Goal: Information Seeking & Learning: Learn about a topic

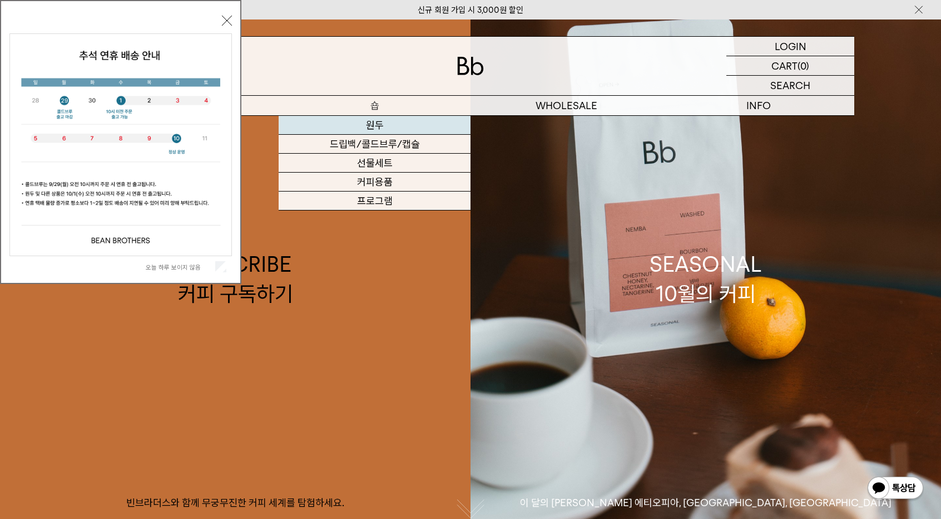
click at [366, 126] on link "원두" at bounding box center [375, 125] width 192 height 19
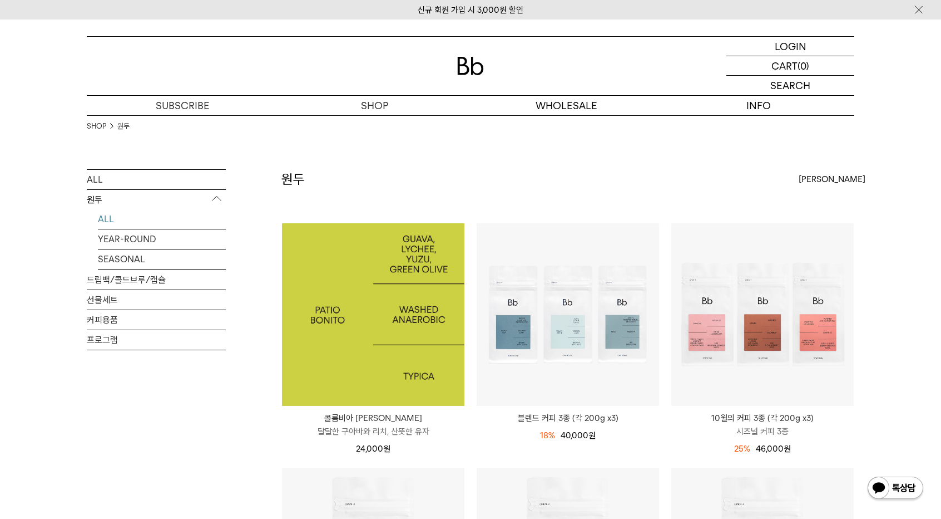
click at [375, 298] on img at bounding box center [373, 314] width 182 height 182
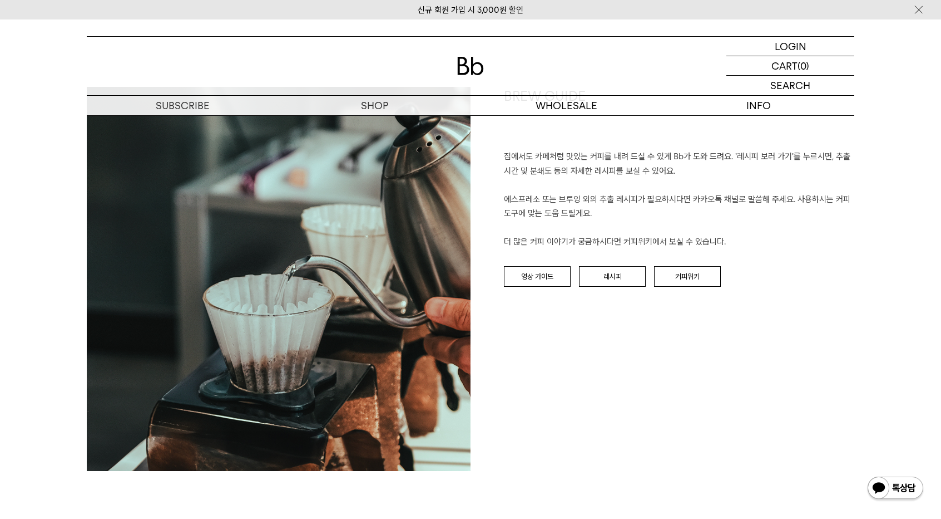
scroll to position [1141, 0]
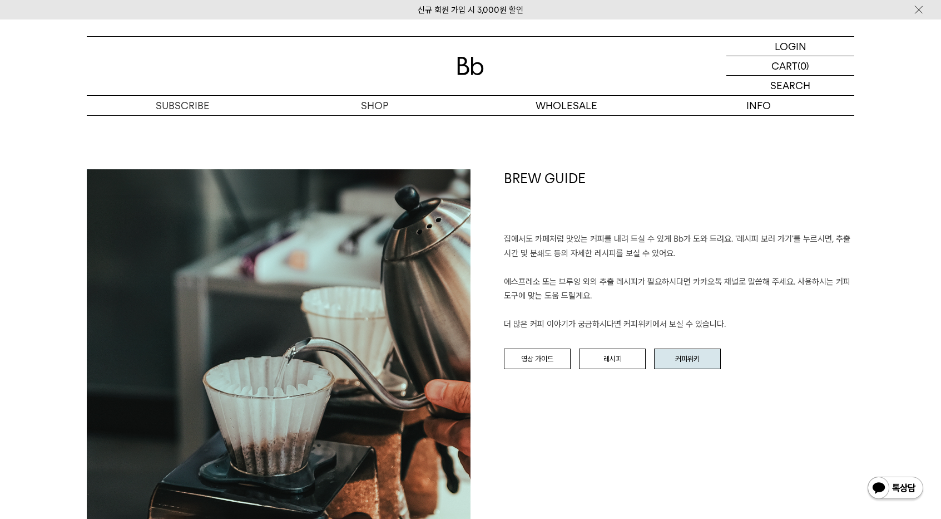
click at [706, 354] on link "커피위키" at bounding box center [687, 358] width 67 height 21
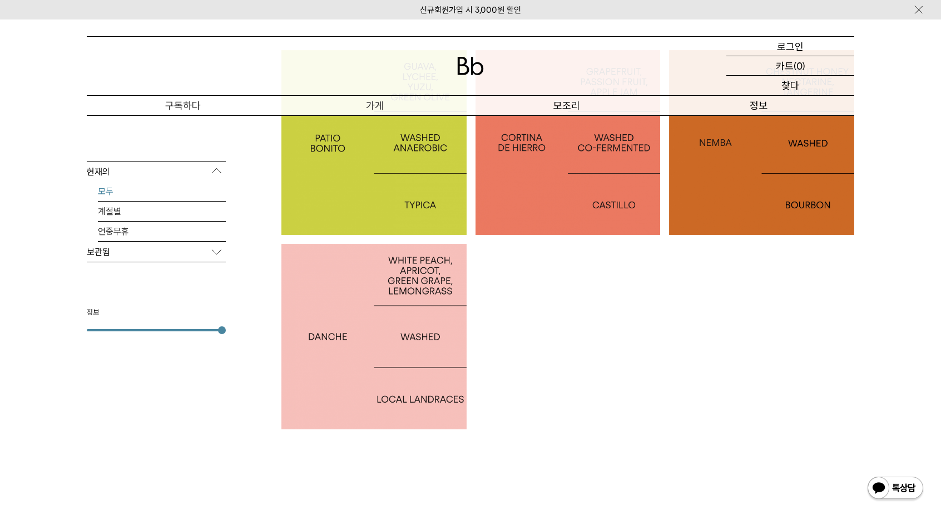
scroll to position [278, 0]
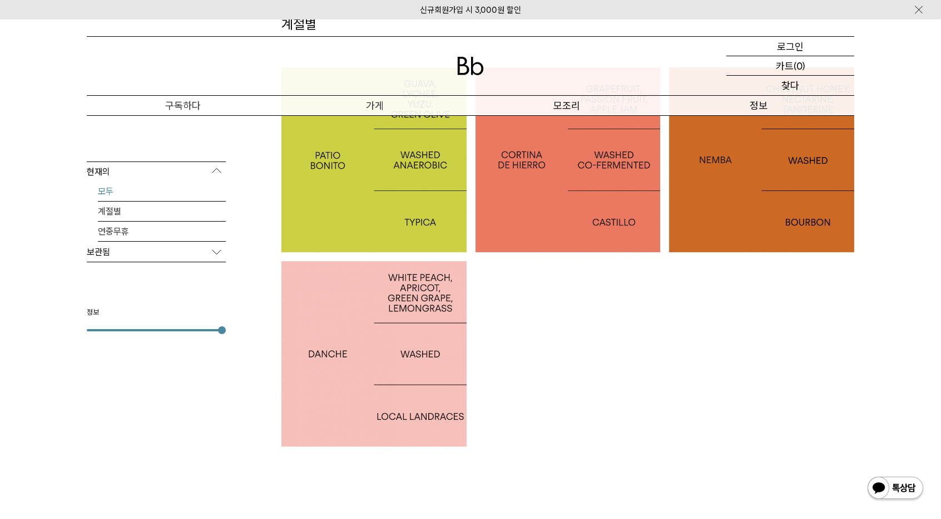
click at [362, 219] on div at bounding box center [374, 159] width 185 height 185
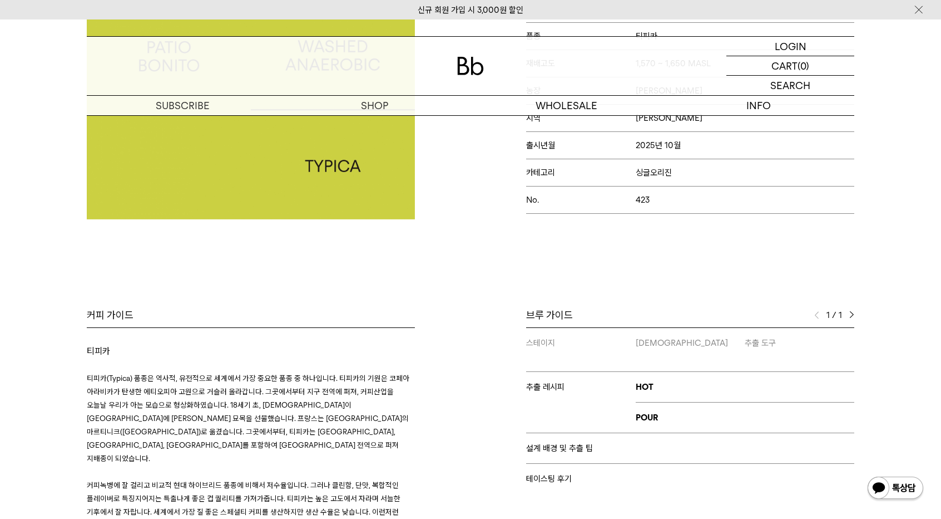
scroll to position [612, 0]
